Goal: Task Accomplishment & Management: Manage account settings

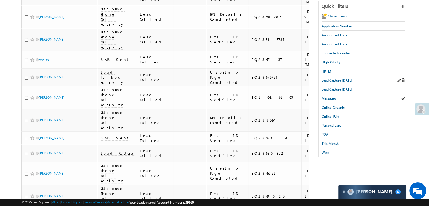
scroll to position [101, 0]
click at [337, 80] on span "Lead Capture [DATE]" at bounding box center [336, 80] width 31 height 4
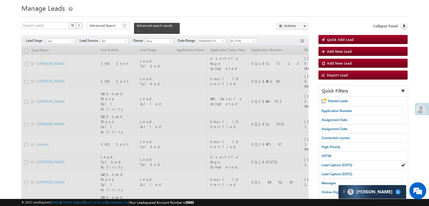
scroll to position [0, 0]
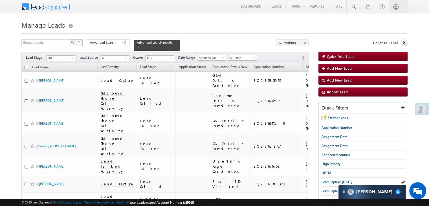
click at [140, 46] on span at bounding box center [138, 47] width 3 height 3
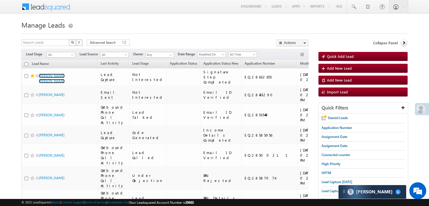
scroll to position [28, 0]
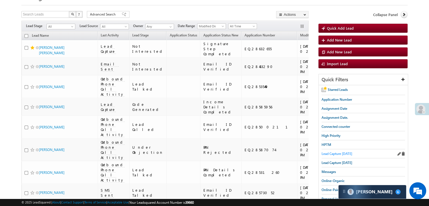
click at [337, 151] on span "Lead Capture [DATE]" at bounding box center [336, 153] width 31 height 4
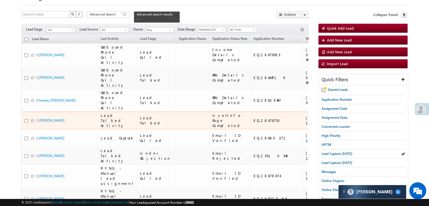
scroll to position [85, 0]
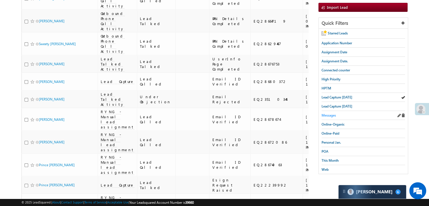
click at [328, 114] on span "Messages" at bounding box center [328, 115] width 14 height 4
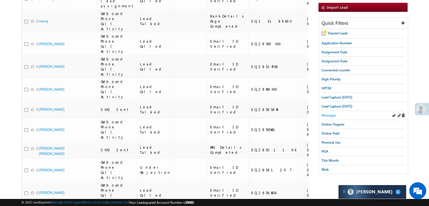
click at [330, 114] on span "Messages" at bounding box center [328, 115] width 14 height 4
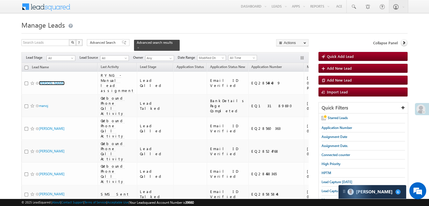
scroll to position [56, 0]
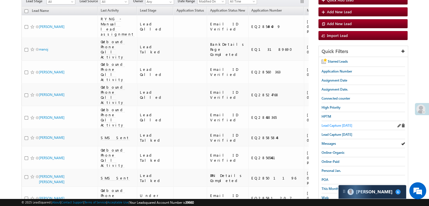
click at [343, 123] on span "Lead Capture [DATE]" at bounding box center [336, 125] width 31 height 4
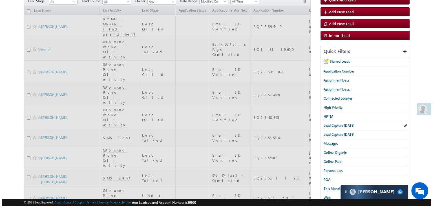
scroll to position [0, 0]
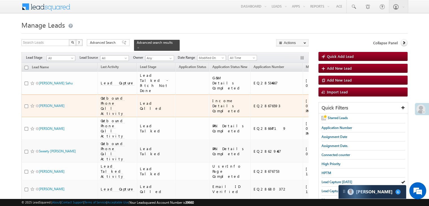
click at [111, 116] on span "Outbound Phone Call Activity" at bounding box center [113, 106] width 24 height 20
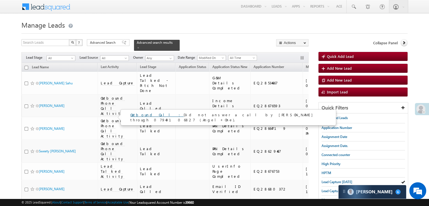
click at [140, 116] on link "Outbound Call :" at bounding box center [156, 114] width 53 height 5
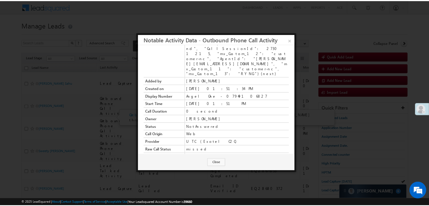
scroll to position [103, 0]
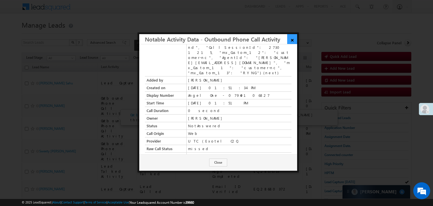
click at [290, 39] on link "×" at bounding box center [292, 39] width 10 height 10
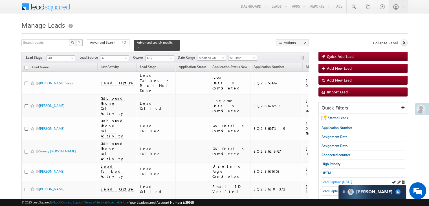
click at [332, 180] on span "Lead Capture [DATE]" at bounding box center [336, 182] width 31 height 4
